Goal: Contribute content: Add original content to the website for others to see

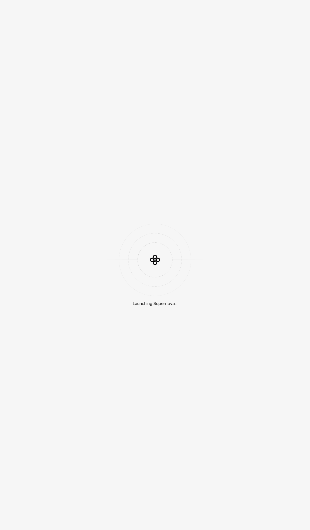
click at [169, 118] on div "Launching Supernova..." at bounding box center [155, 265] width 310 height 530
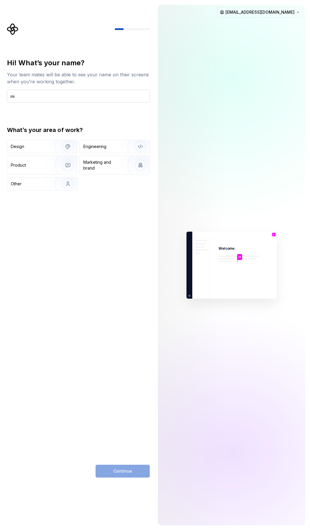
type input "m"
type input "[PERSON_NAME]"
click at [138, 144] on img "button" at bounding box center [136, 146] width 37 height 39
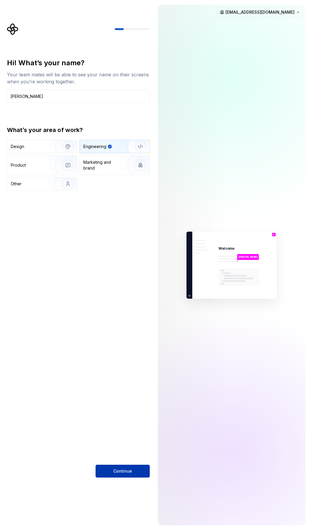
click at [124, 478] on button "Continue" at bounding box center [123, 471] width 54 height 13
click at [127, 471] on div "Continue" at bounding box center [123, 471] width 54 height 13
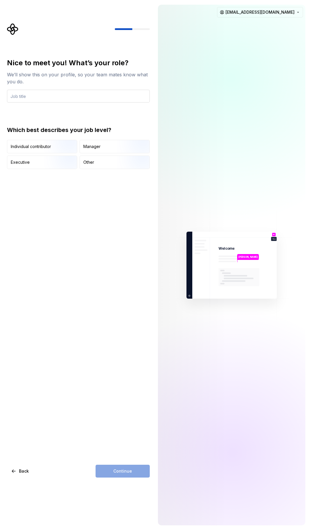
click at [89, 96] on input "text" at bounding box center [78, 96] width 143 height 13
type input "Desarrollador backend"
drag, startPoint x: 134, startPoint y: 207, endPoint x: 131, endPoint y: 206, distance: 3.6
click at [134, 207] on div "Nice to meet you! What’s your role? We’ll show this on your profile, so your te…" at bounding box center [78, 268] width 143 height 420
click at [74, 143] on img "button" at bounding box center [62, 153] width 37 height 39
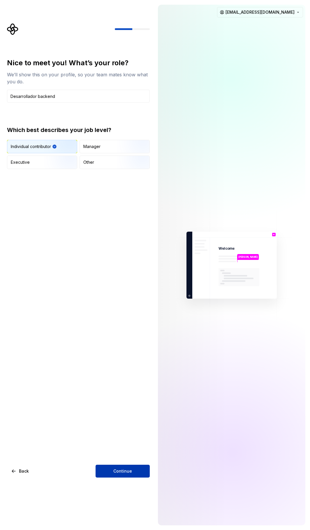
click at [122, 476] on button "Continue" at bounding box center [123, 471] width 54 height 13
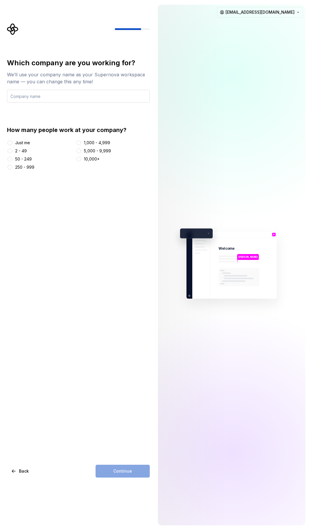
click at [60, 96] on input "text" at bounding box center [78, 96] width 143 height 13
type input "REPROSISA"
click at [11, 150] on button "2 - 49" at bounding box center [10, 151] width 5 height 5
click at [121, 469] on span "Continue" at bounding box center [122, 472] width 19 height 6
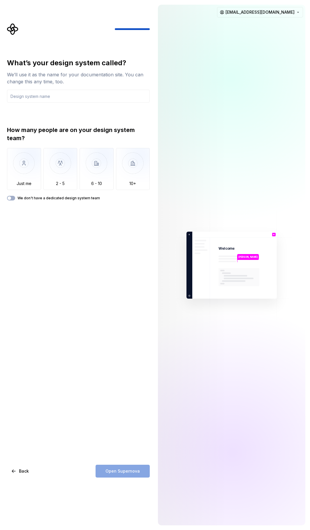
click at [79, 242] on div "What’s your design system called? We’ll use it as the name for your documentati…" at bounding box center [78, 268] width 143 height 420
click at [68, 92] on input "text" at bounding box center [78, 96] width 143 height 13
type input "c"
type input "CRV"
click at [82, 264] on div "What’s your design system called? We’ll use it as the name for your documentati…" at bounding box center [78, 268] width 143 height 420
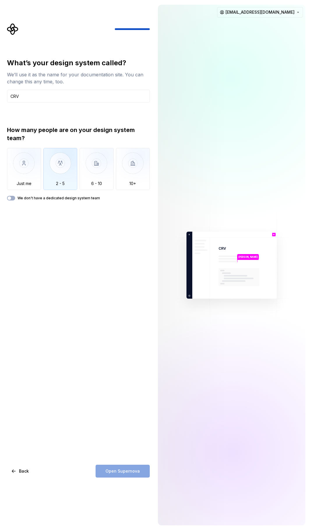
click at [51, 164] on img "button" at bounding box center [60, 167] width 34 height 39
click at [123, 471] on span "Open Supernova" at bounding box center [123, 472] width 34 height 6
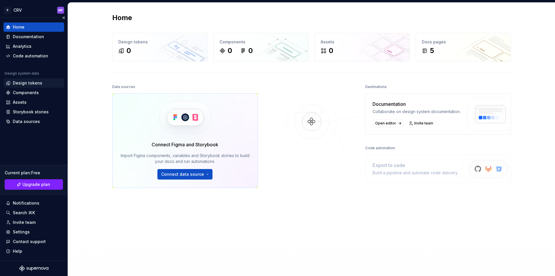
click at [22, 81] on div "Design tokens" at bounding box center [27, 83] width 29 height 6
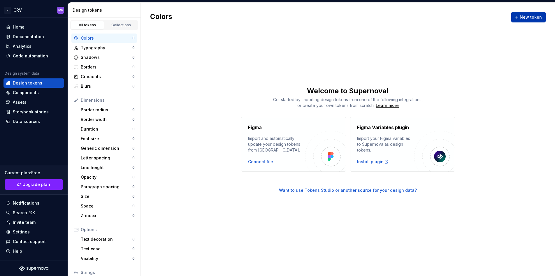
click at [310, 12] on div "New token" at bounding box center [528, 17] width 34 height 10
click at [310, 13] on button "New token" at bounding box center [528, 17] width 34 height 10
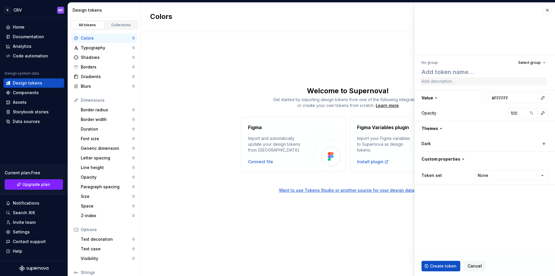
type textarea "*"
type textarea "S"
type textarea "*"
type textarea "Si"
type textarea "*"
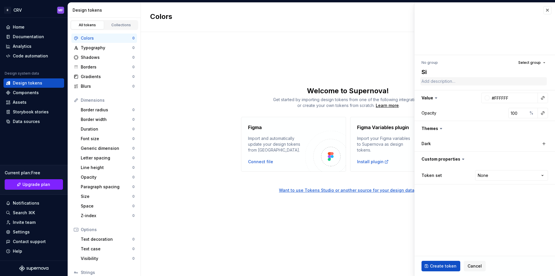
type textarea "Sid"
type textarea "*"
type textarea "Side"
type textarea "*"
type textarea "Sid"
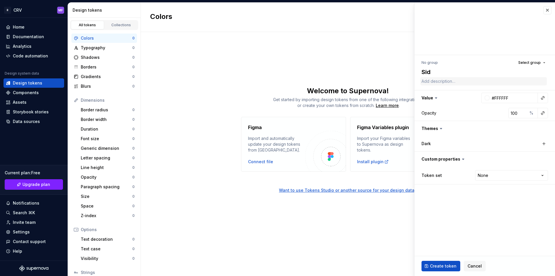
type textarea "*"
type textarea "Si"
type textarea "*"
type textarea "S"
type textarea "*"
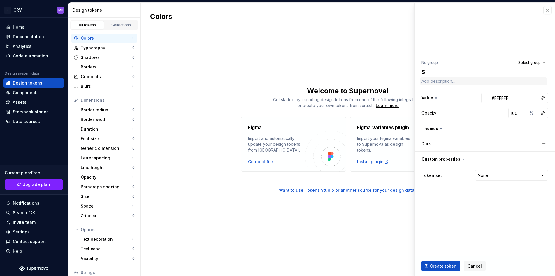
type textarea "*"
type textarea "M"
type textarea "*"
type textarea "Me"
type textarea "*"
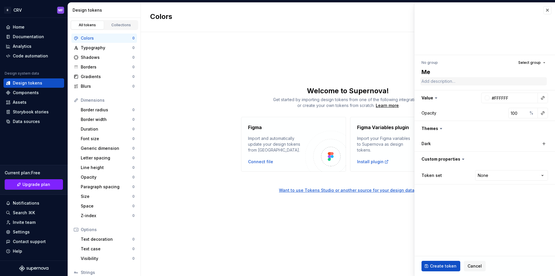
type textarea "Meo"
type textarea "*"
type textarea "Meon"
type textarea "*"
type textarea "Meo"
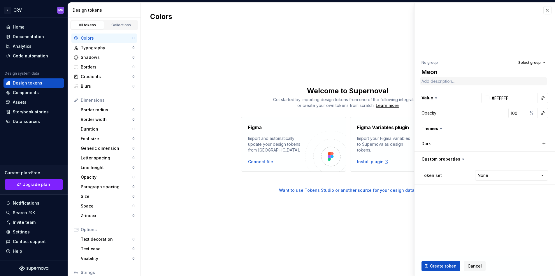
type textarea "*"
type textarea "Me"
type textarea "*"
type textarea "M"
type textarea "*"
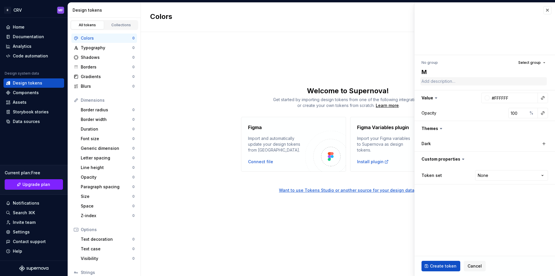
type textarea "*"
type textarea "M"
type textarea "*"
type textarea "Ma"
type textarea "*"
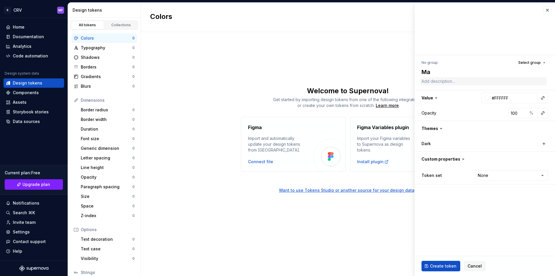
type textarea "Mai"
type textarea "*"
type textarea "Main"
type textarea "*"
type textarea "MainP"
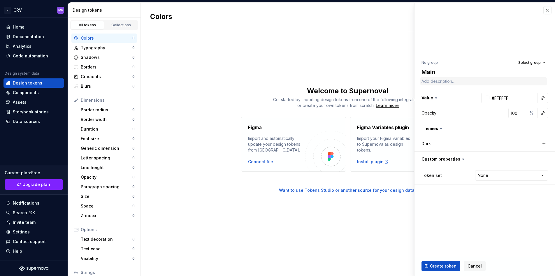
type textarea "*"
type textarea "MainPA"
type textarea "*"
type textarea "MainPAg"
type textarea "*"
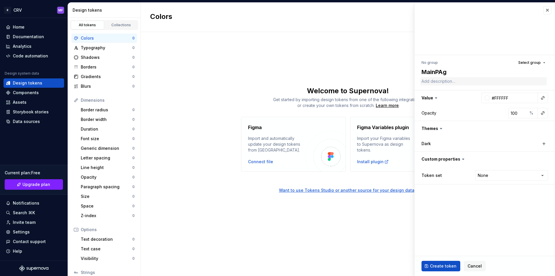
type textarea "MainPAge"
type textarea "*"
type textarea "MainPAg"
type textarea "*"
type textarea "MainPA"
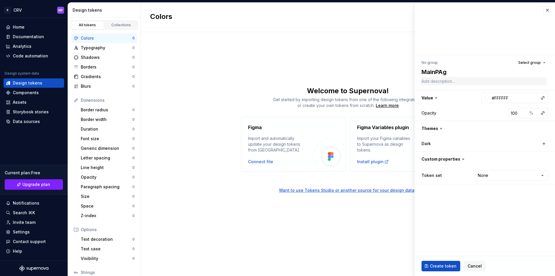
type textarea "*"
type textarea "MainP"
type textarea "*"
type textarea "Main"
type textarea "*"
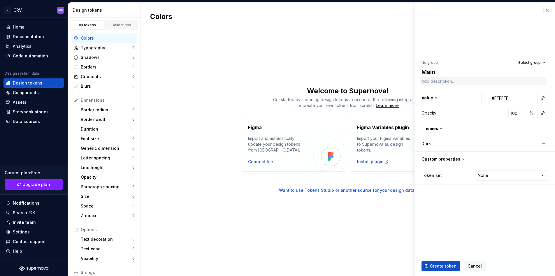
type textarea "Maina"
type textarea "*"
type textarea "Mainag"
type textarea "*"
type textarea "Mainage"
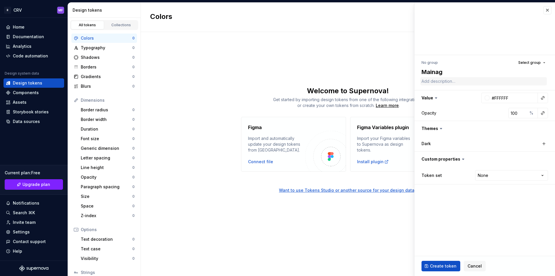
type textarea "*"
type textarea "Mainag"
type textarea "*"
type textarea "Maina"
type textarea "*"
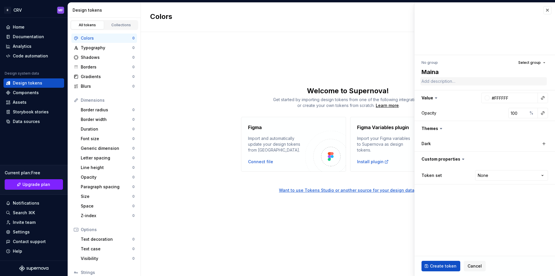
type textarea "Main"
type textarea "*"
type textarea "Maina"
type textarea "*"
type textarea "MainaP"
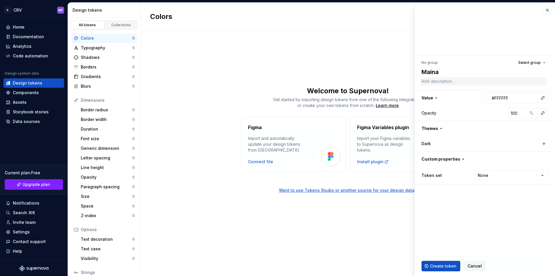
type textarea "*"
type textarea "Maina"
type textarea "*"
type textarea "MainaP"
type textarea "*"
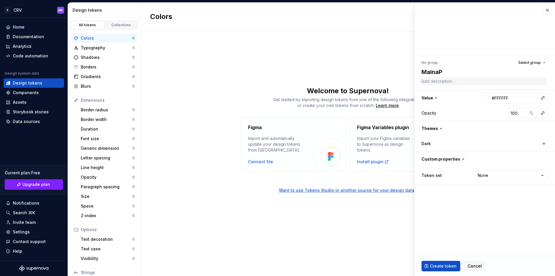
type textarea "Maina"
type textarea "*"
type textarea "Main"
type textarea "*"
type textarea "MainP"
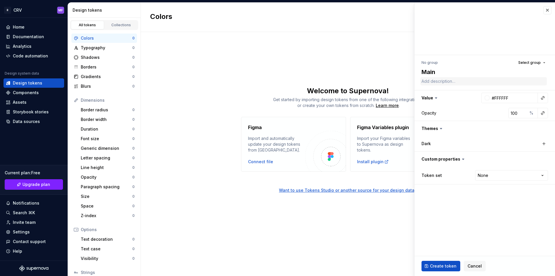
type textarea "*"
type textarea "MainPa"
type textarea "*"
type textarea "MainPag"
type textarea "*"
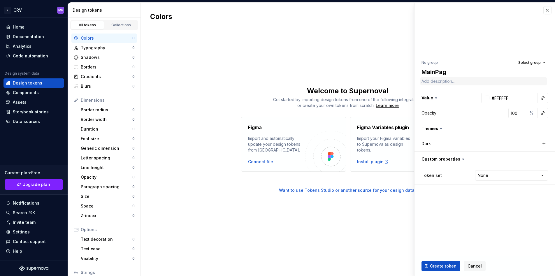
type textarea "MainPage"
type textarea "*"
type textarea "MainPage"
click at [310, 265] on span "Create token" at bounding box center [443, 266] width 27 height 6
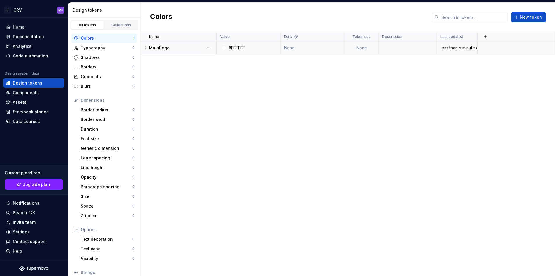
drag, startPoint x: 174, startPoint y: 38, endPoint x: 164, endPoint y: 54, distance: 18.5
click at [210, 51] on button "button" at bounding box center [209, 48] width 8 height 8
click at [220, 80] on div "Delete token" at bounding box center [234, 81] width 38 height 6
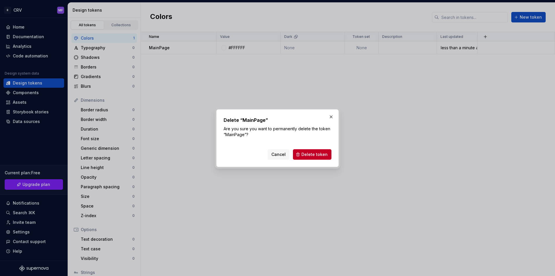
drag, startPoint x: 320, startPoint y: 158, endPoint x: 303, endPoint y: 155, distance: 17.7
click at [310, 158] on button "Delete token" at bounding box center [312, 154] width 38 height 10
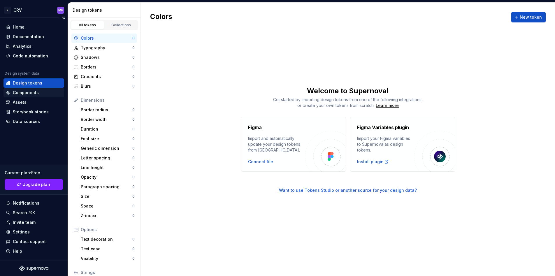
click at [21, 97] on div "Components" at bounding box center [33, 92] width 61 height 9
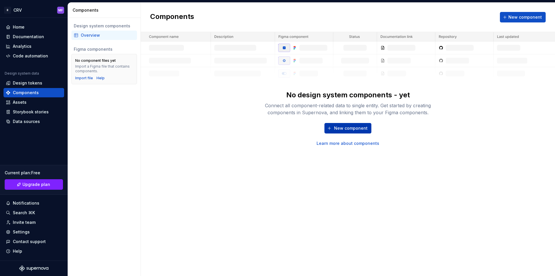
click at [310, 128] on span "New component" at bounding box center [351, 128] width 34 height 6
type textarea "*"
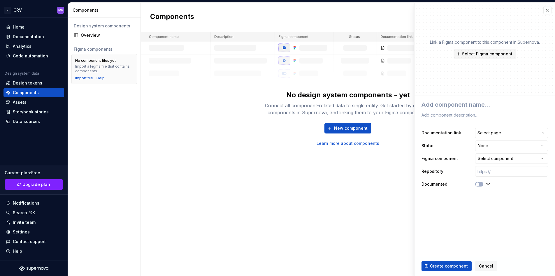
click at [310, 180] on div "Components New component No design system components - yet Connect all componen…" at bounding box center [348, 139] width 414 height 273
click at [310, 14] on button "button" at bounding box center [547, 10] width 8 height 8
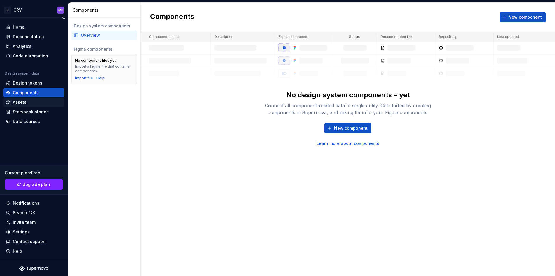
click at [36, 100] on div "Assets" at bounding box center [34, 102] width 56 height 6
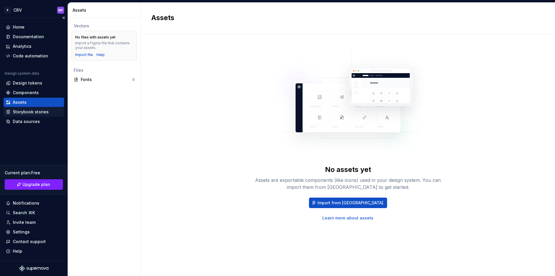
click at [31, 113] on div "Storybook stories" at bounding box center [31, 112] width 36 height 6
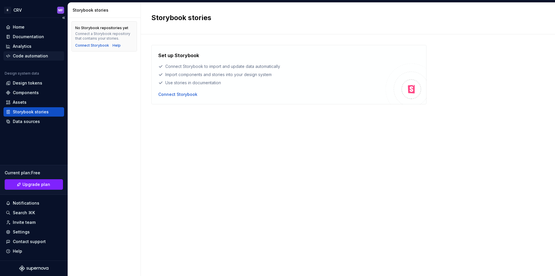
click at [32, 59] on div "Code automation" at bounding box center [33, 55] width 61 height 9
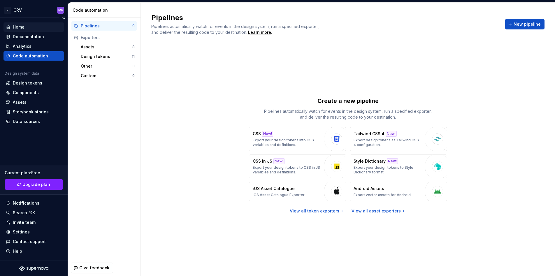
click at [36, 26] on div "Home" at bounding box center [34, 27] width 56 height 6
